Goal: Obtain resource: Obtain resource

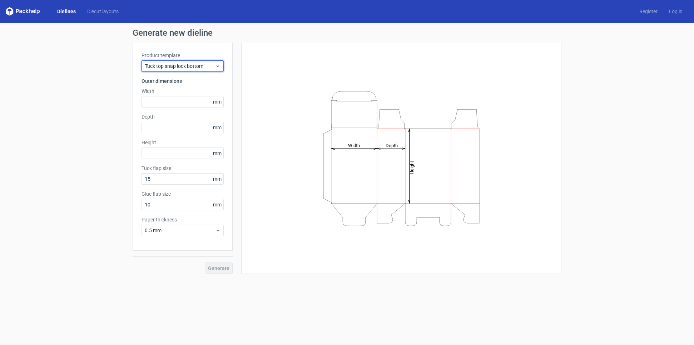
click at [193, 66] on span "Tuck top snap lock bottom" at bounding box center [180, 66] width 70 height 7
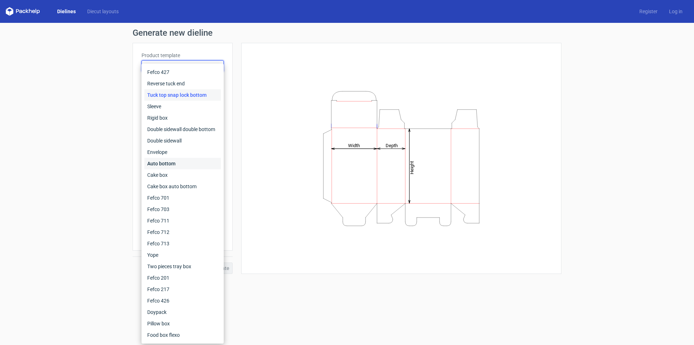
click at [181, 161] on div "Auto bottom" at bounding box center [182, 163] width 76 height 11
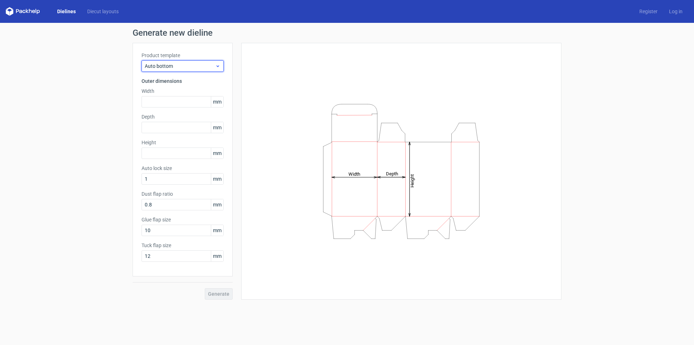
click at [191, 65] on span "Auto bottom" at bounding box center [180, 66] width 70 height 7
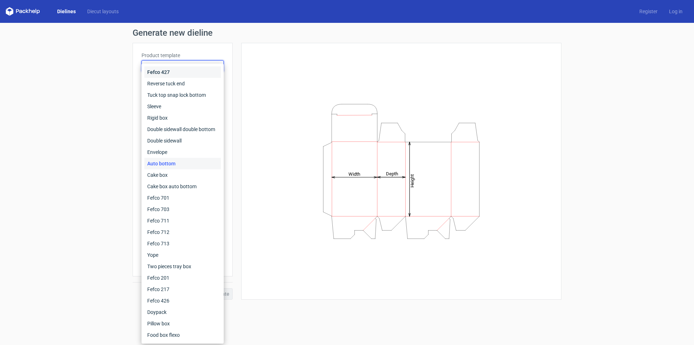
click at [188, 71] on div "Fefco 427" at bounding box center [182, 71] width 76 height 11
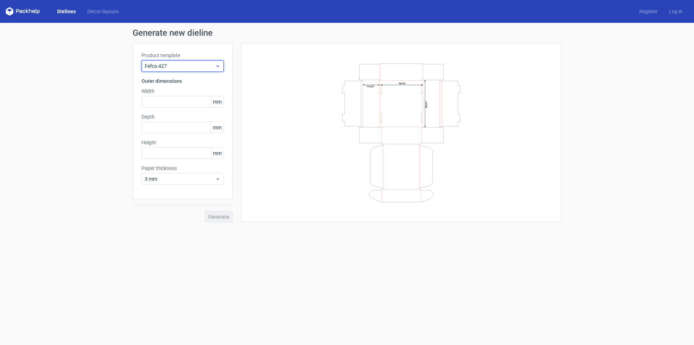
click at [192, 65] on span "Fefco 427" at bounding box center [180, 66] width 70 height 7
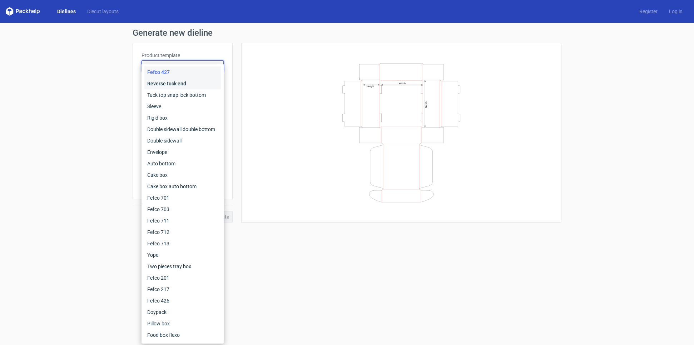
click at [189, 83] on div "Reverse tuck end" at bounding box center [182, 83] width 76 height 11
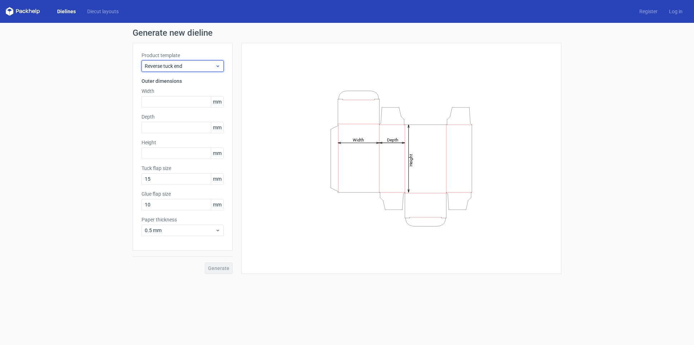
click at [195, 64] on span "Reverse tuck end" at bounding box center [180, 66] width 70 height 7
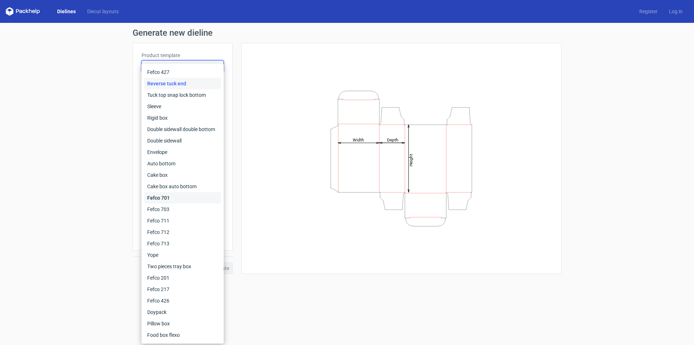
click at [186, 199] on div "Fefco 701" at bounding box center [182, 197] width 76 height 11
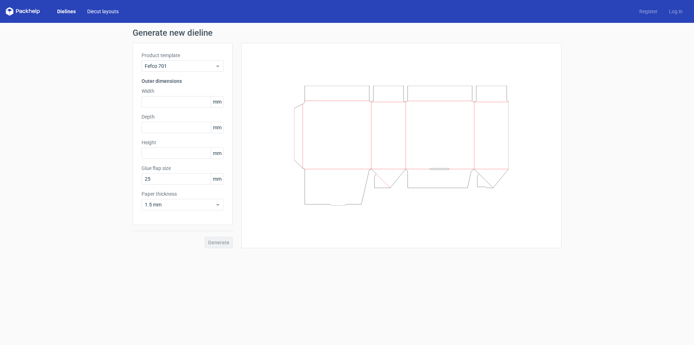
click at [105, 11] on link "Diecut layouts" at bounding box center [102, 11] width 43 height 7
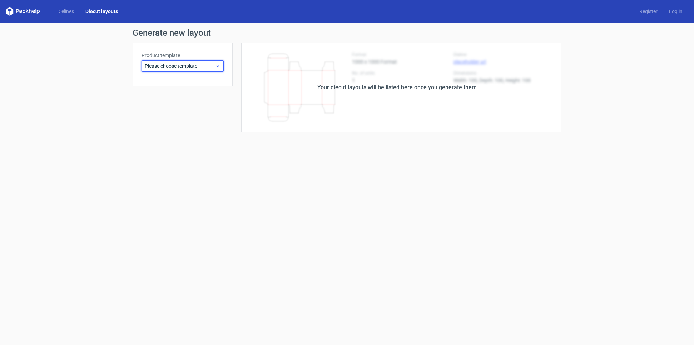
click at [180, 68] on span "Please choose template" at bounding box center [180, 66] width 70 height 7
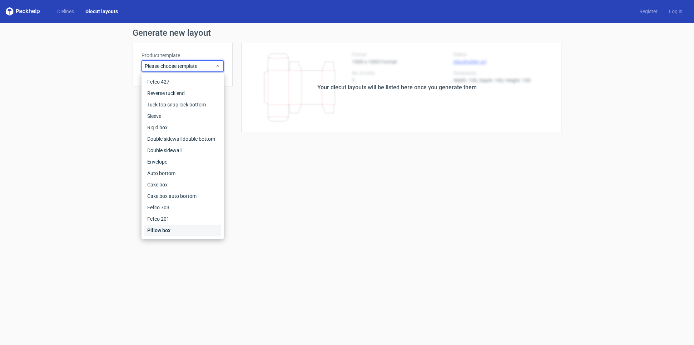
click at [175, 229] on div "Pillow box" at bounding box center [182, 230] width 76 height 11
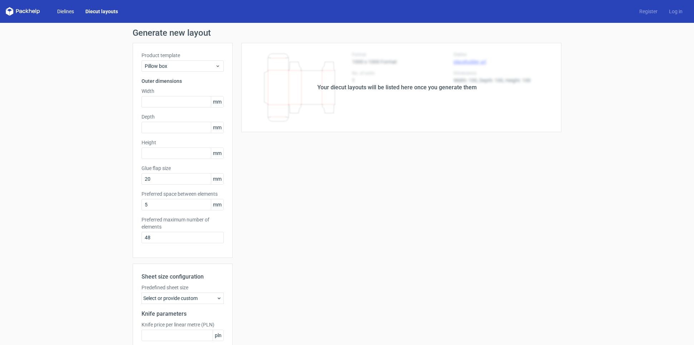
click at [63, 14] on link "Dielines" at bounding box center [65, 11] width 28 height 7
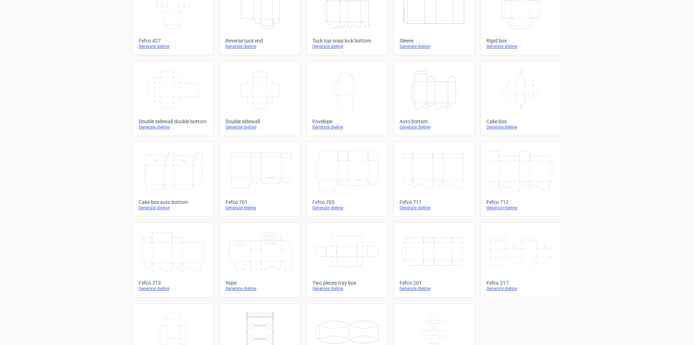
scroll to position [101, 0]
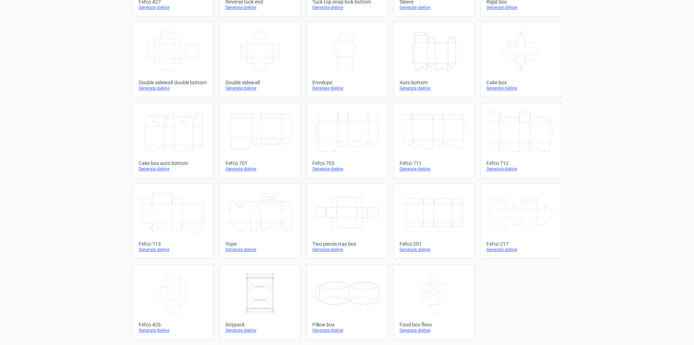
click at [439, 138] on icon at bounding box center [433, 132] width 63 height 40
